Goal: Transaction & Acquisition: Purchase product/service

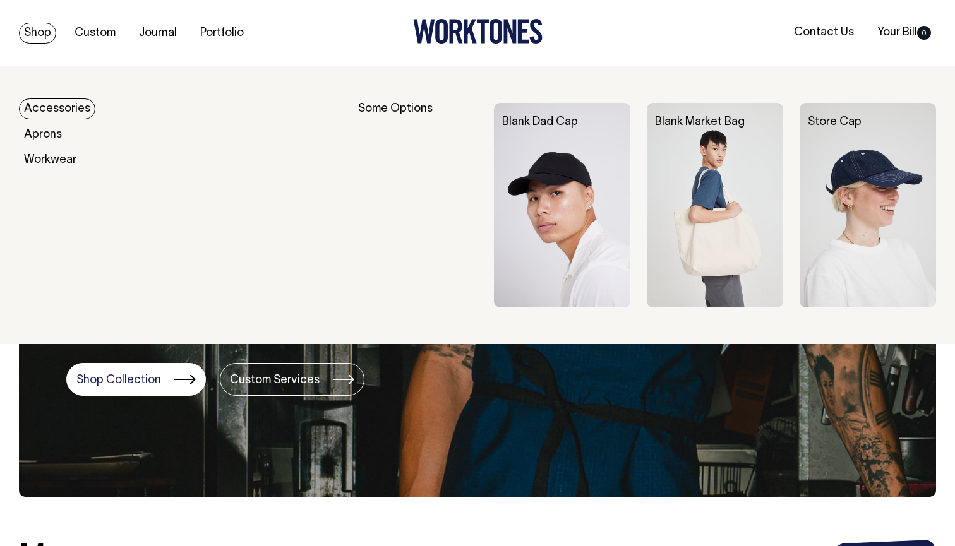
click at [44, 109] on link "Accessories" at bounding box center [57, 108] width 76 height 21
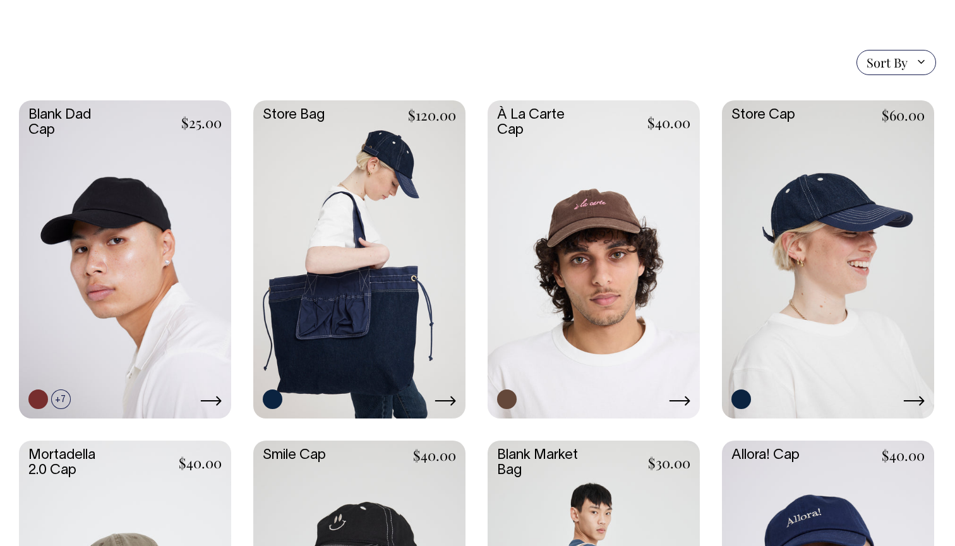
scroll to position [289, 0]
click at [450, 397] on icon at bounding box center [444, 400] width 21 height 10
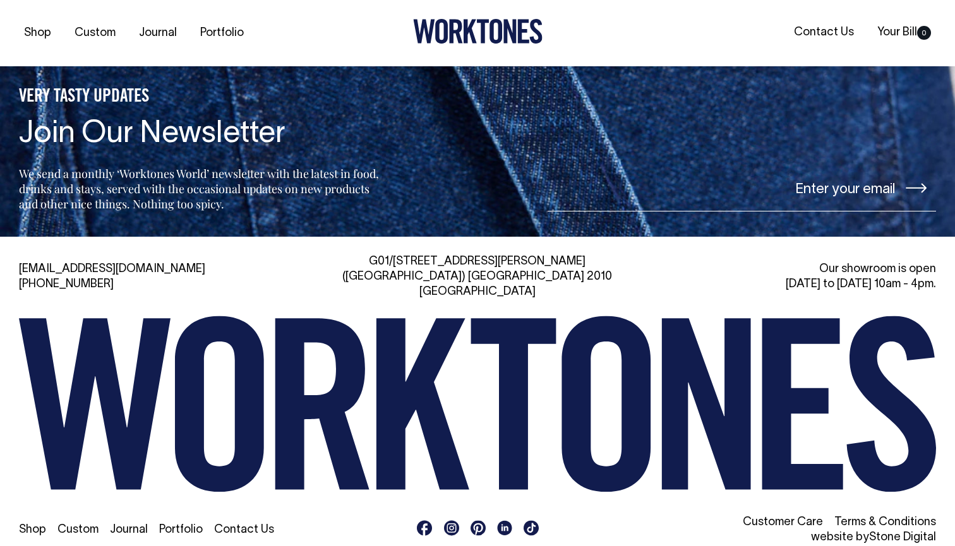
scroll to position [1812, 0]
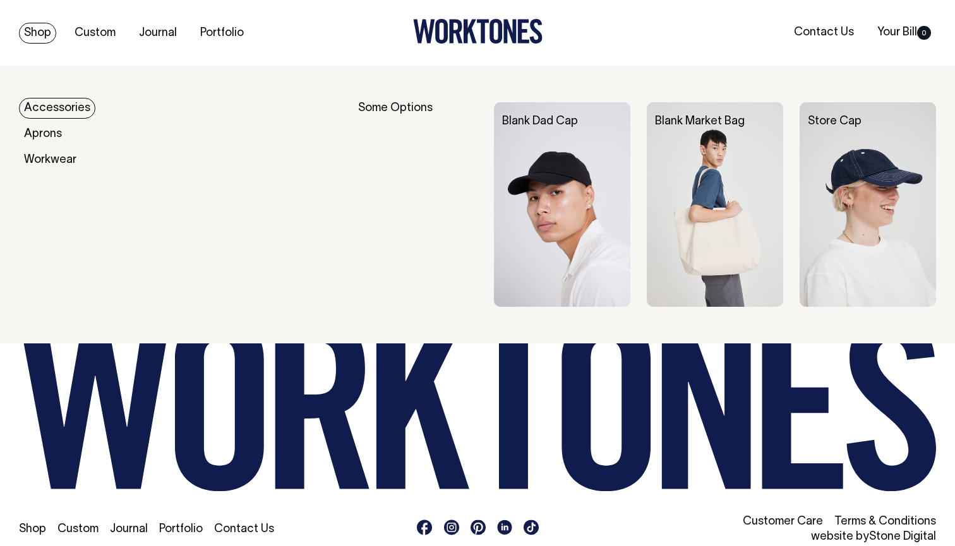
click at [547, 131] on div "Blank Dad Cap" at bounding box center [570, 121] width 153 height 39
click at [533, 120] on link "Blank Dad Cap" at bounding box center [540, 121] width 76 height 11
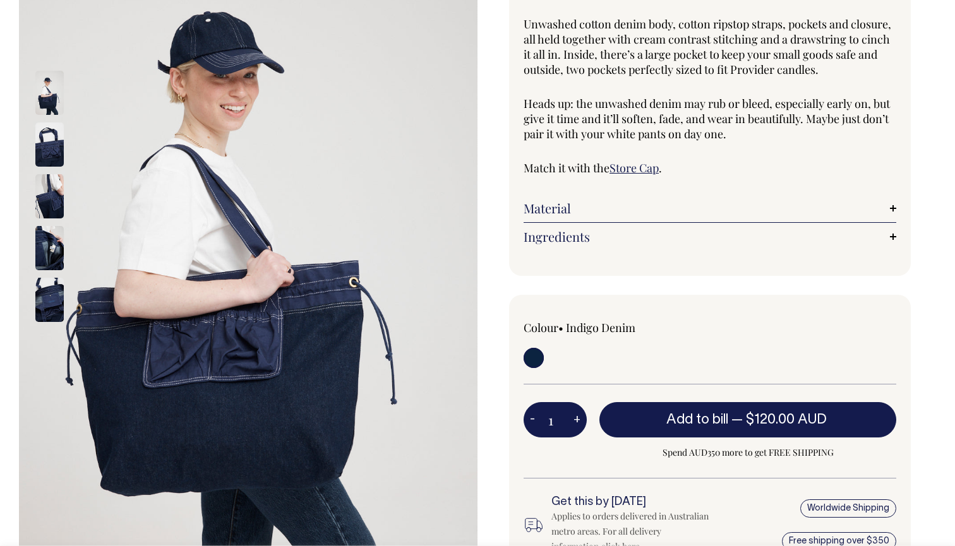
scroll to position [162, 0]
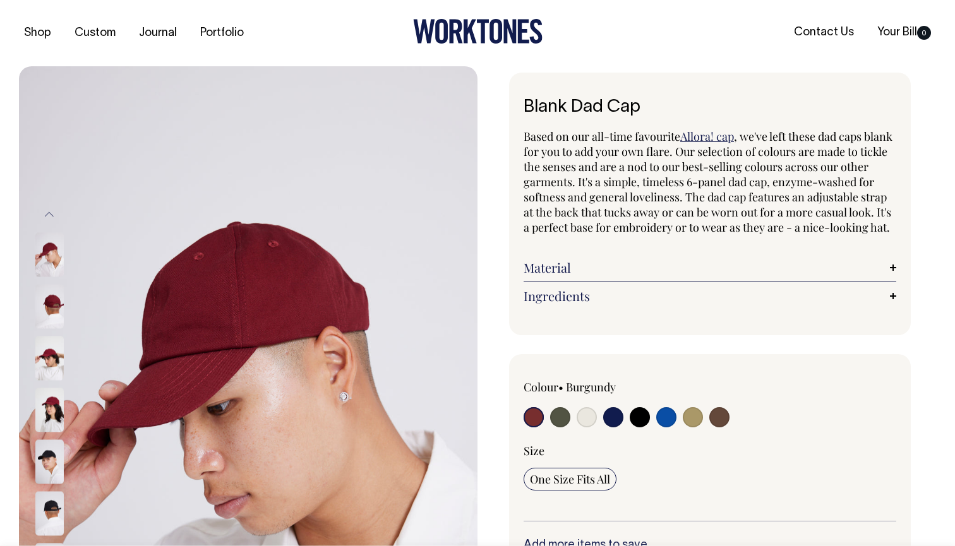
click at [669, 427] on input "radio" at bounding box center [666, 417] width 20 height 20
radio input "true"
select select "Worker Blue"
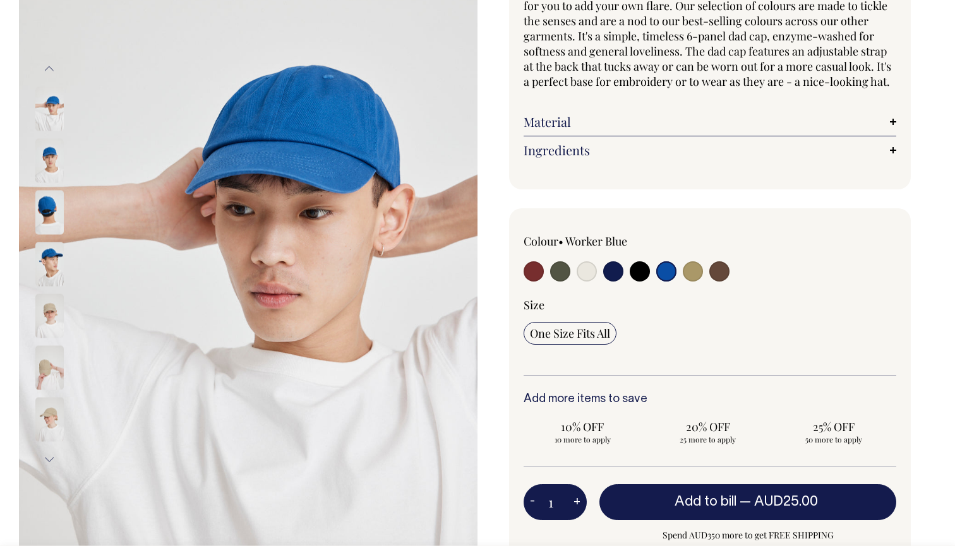
click at [689, 282] on input "radio" at bounding box center [693, 271] width 20 height 20
radio input "true"
select select "Washed Khaki"
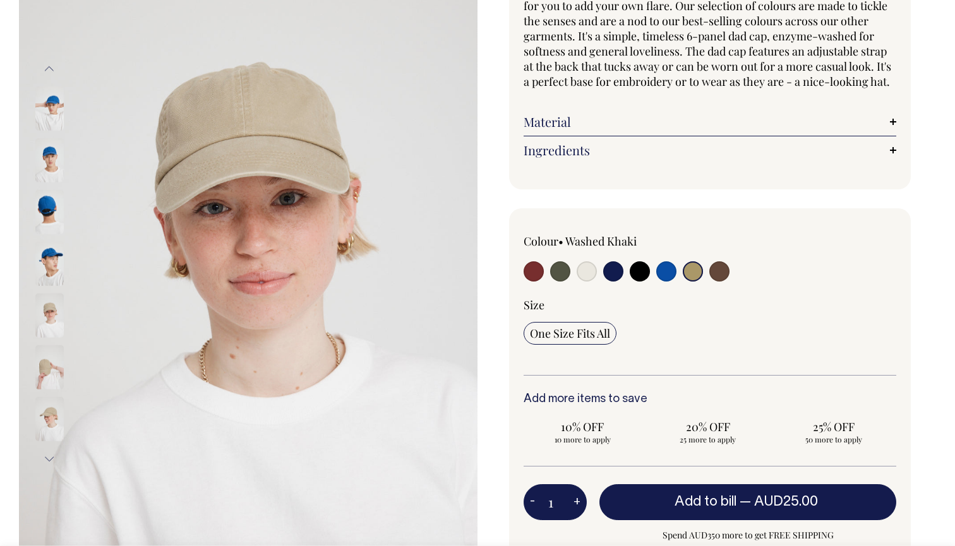
scroll to position [146, 0]
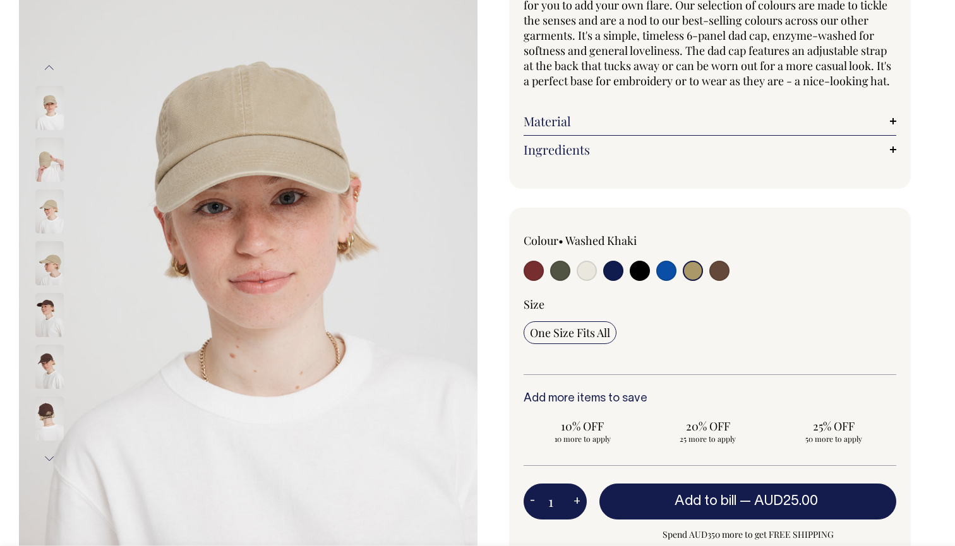
click at [559, 281] on input "radio" at bounding box center [560, 271] width 20 height 20
radio input "true"
select select "Olive"
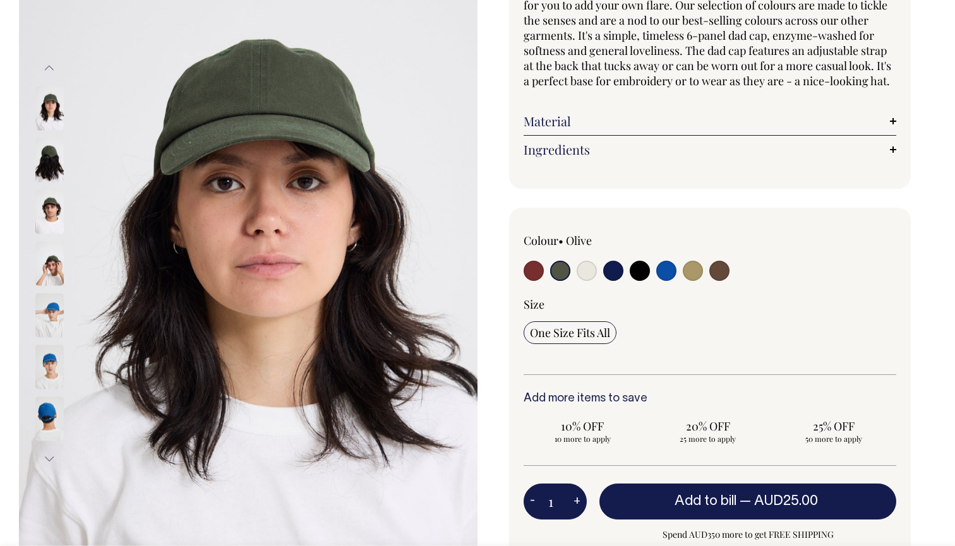
click at [583, 281] on input "radio" at bounding box center [586, 271] width 20 height 20
radio input "true"
select select "Natural"
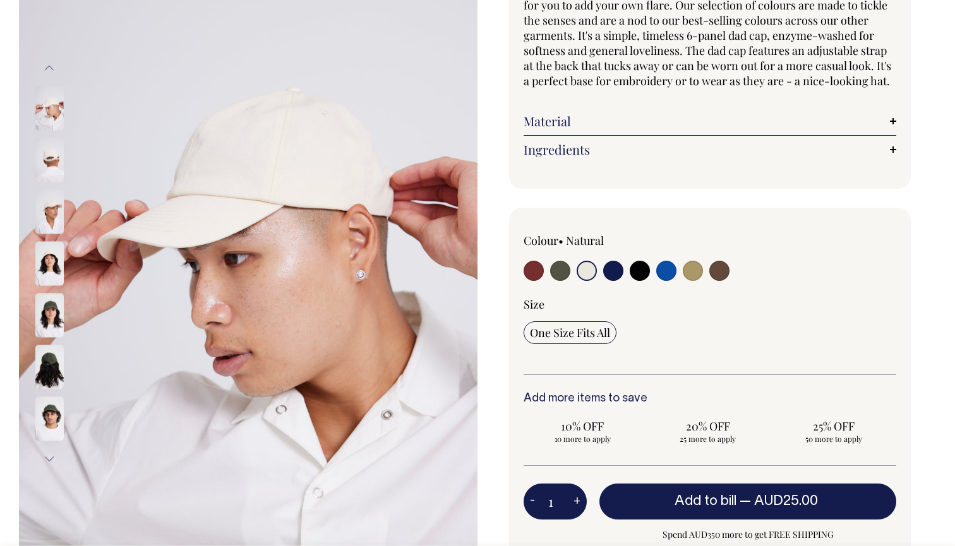
click at [665, 281] on input "radio" at bounding box center [666, 271] width 20 height 20
radio input "true"
select select "Worker Blue"
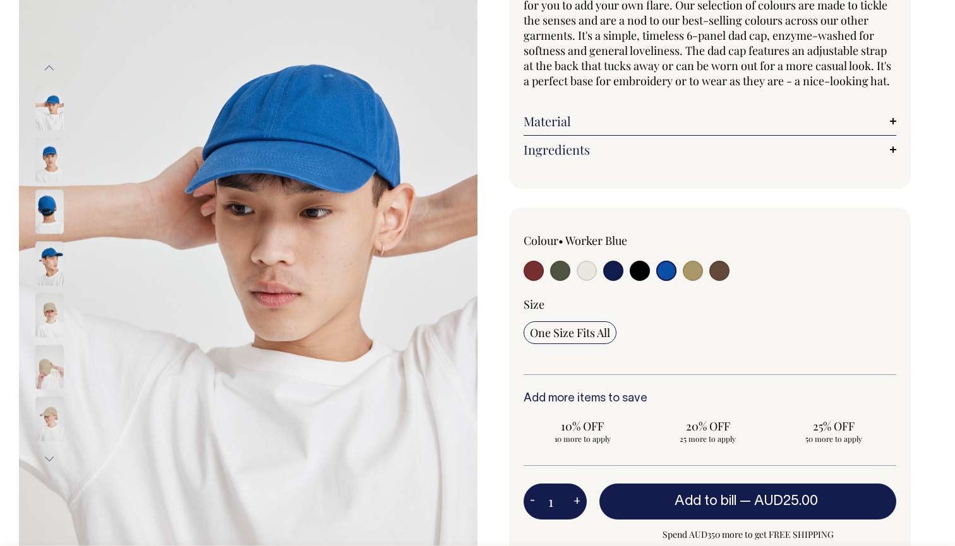
click at [720, 281] on input "radio" at bounding box center [719, 271] width 20 height 20
radio input "true"
select select "Espresso"
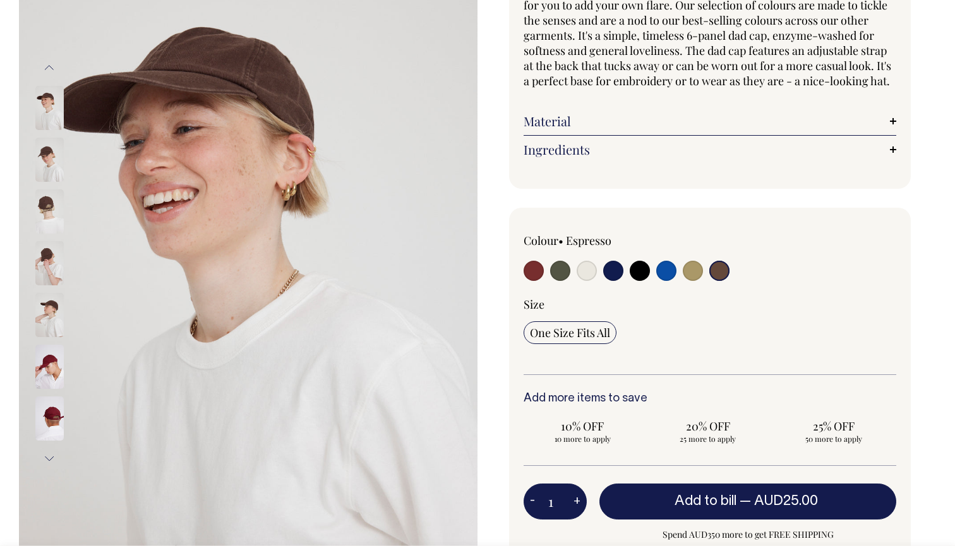
click at [688, 281] on input "radio" at bounding box center [693, 271] width 20 height 20
radio input "true"
select select "Washed Khaki"
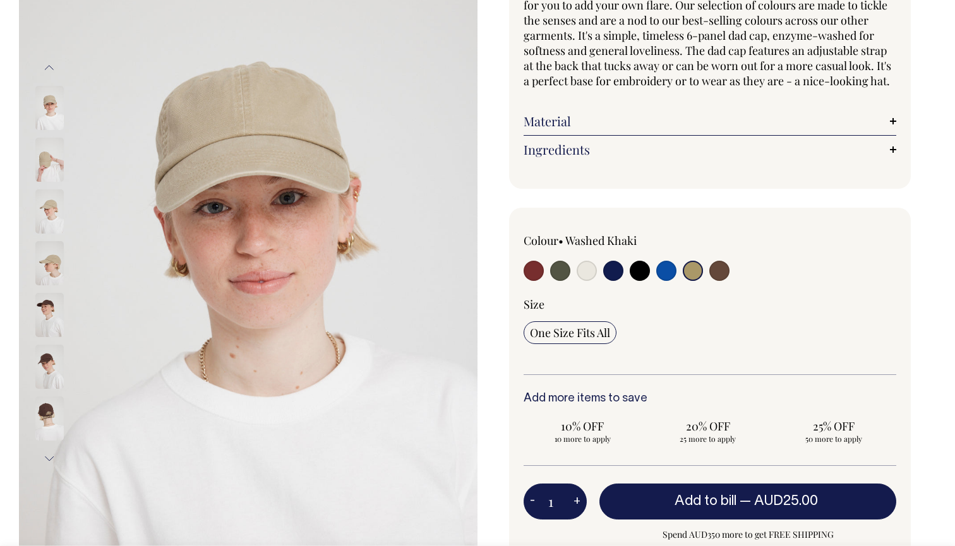
click at [664, 281] on input "radio" at bounding box center [666, 271] width 20 height 20
radio input "true"
select select "Worker Blue"
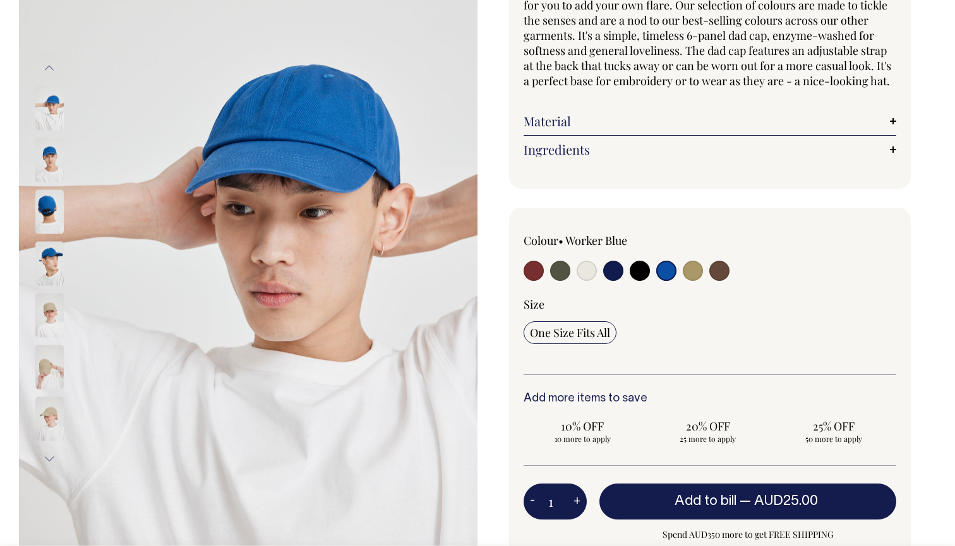
click at [638, 281] on input "radio" at bounding box center [639, 271] width 20 height 20
radio input "true"
select select "Black"
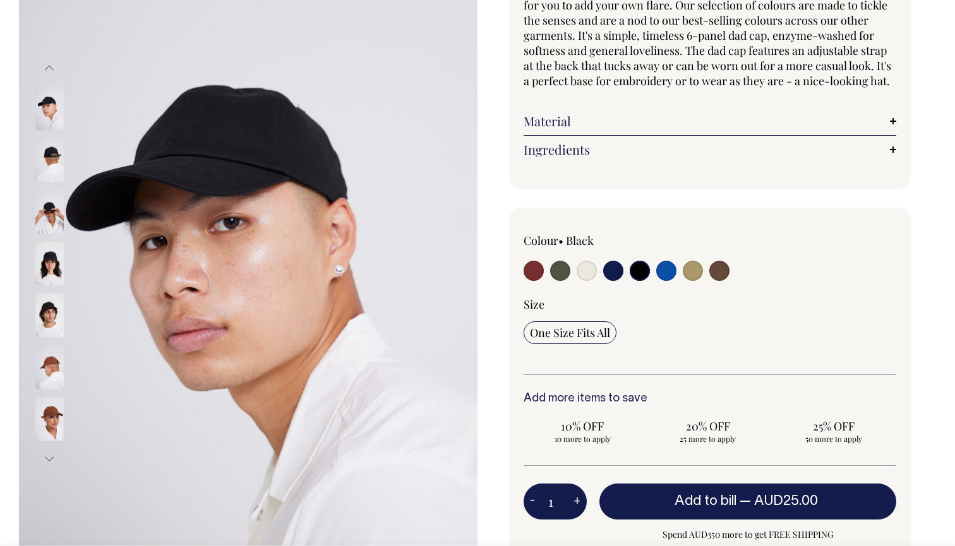
click at [613, 281] on input "radio" at bounding box center [613, 271] width 20 height 20
radio input "true"
select select "Dark Navy"
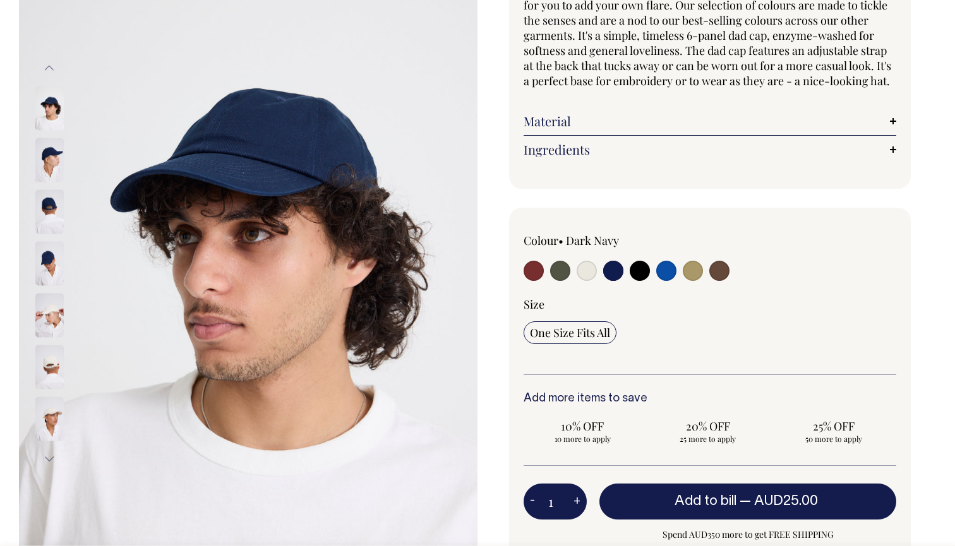
click at [589, 281] on input "radio" at bounding box center [586, 271] width 20 height 20
radio input "true"
select select "Natural"
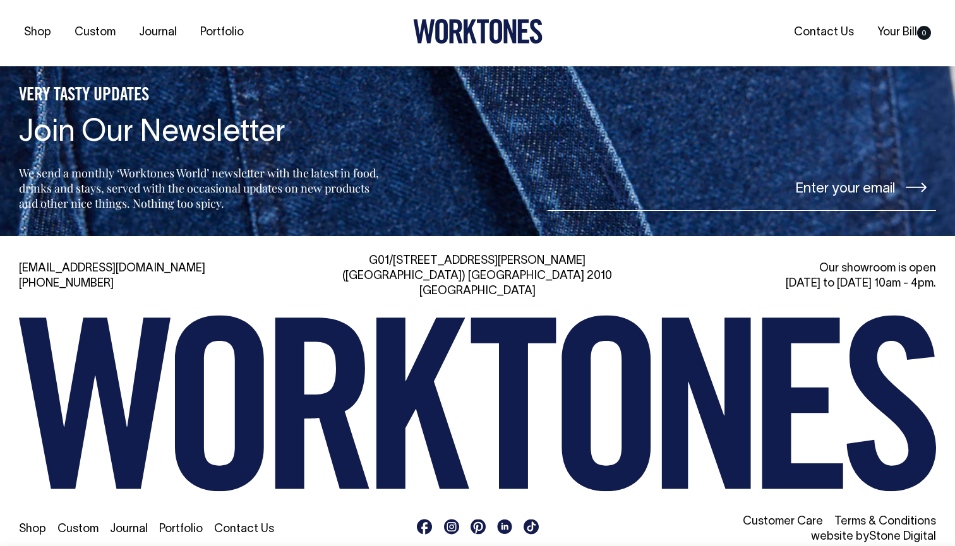
scroll to position [2001, 0]
